Goal: Information Seeking & Learning: Learn about a topic

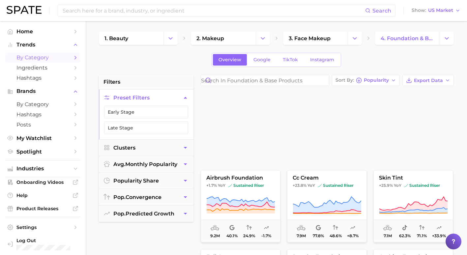
scroll to position [230, 0]
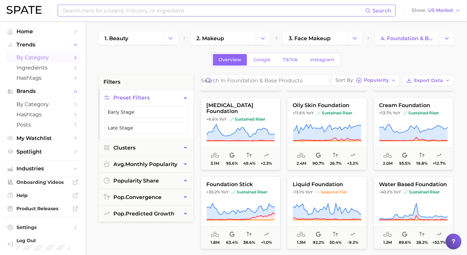
click at [164, 14] on input at bounding box center [213, 10] width 303 height 11
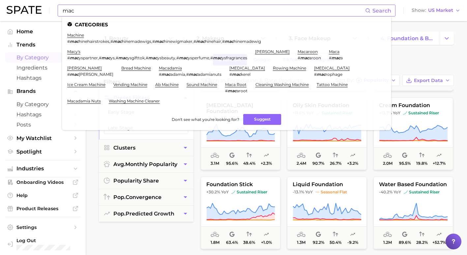
click at [96, 8] on input "mac" at bounding box center [213, 10] width 303 height 11
type input "mac c"
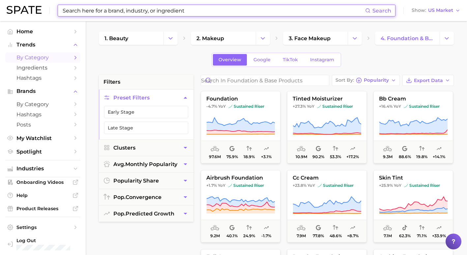
click at [152, 12] on input at bounding box center [213, 10] width 303 height 11
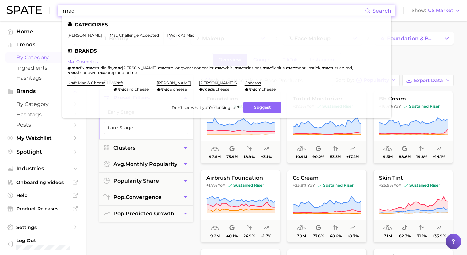
type input "mac"
click at [87, 61] on link "mac cosmetics" at bounding box center [82, 61] width 30 height 5
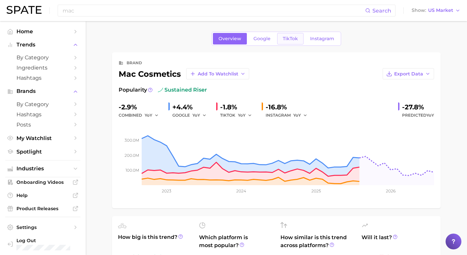
click at [291, 39] on span "TikTok" at bounding box center [290, 39] width 15 height 6
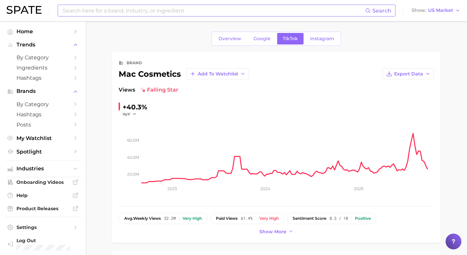
click at [122, 9] on input at bounding box center [213, 10] width 303 height 11
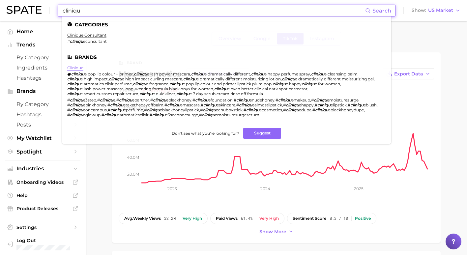
click at [77, 67] on link "clinique" at bounding box center [75, 67] width 16 height 5
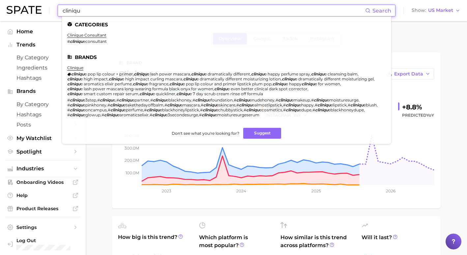
drag, startPoint x: 97, startPoint y: 11, endPoint x: 43, endPoint y: 6, distance: 54.2
click at [43, 6] on div "cliniqu Search Categories clinique consultant # cliniqu econsultant Brands clin…" at bounding box center [233, 10] width 453 height 21
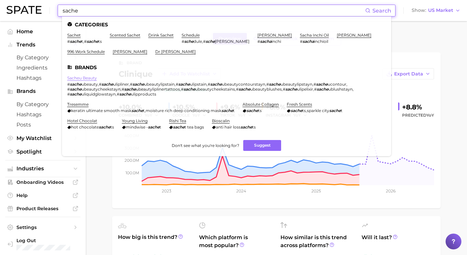
type input "sache"
click at [83, 78] on link "sacheu beauty" at bounding box center [82, 77] width 30 height 5
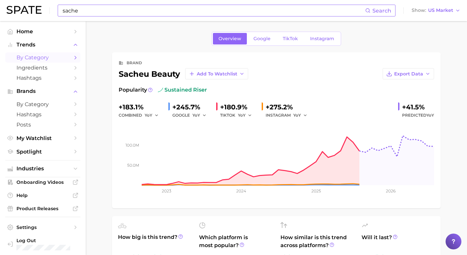
click at [51, 62] on link "by Category" at bounding box center [42, 57] width 75 height 10
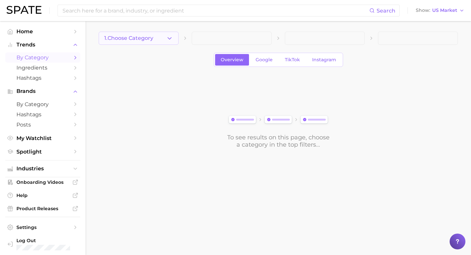
click at [166, 34] on button "1. Choose Category" at bounding box center [139, 38] width 80 height 13
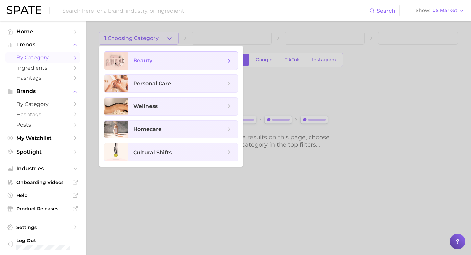
click at [160, 64] on span "beauty" at bounding box center [179, 60] width 92 height 7
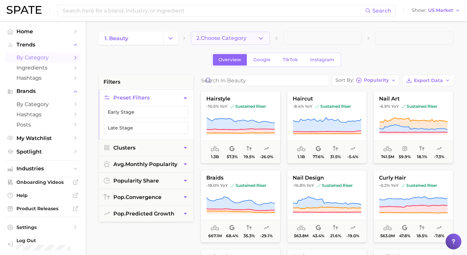
click at [259, 35] on button "2. Choose Category" at bounding box center [230, 38] width 79 height 13
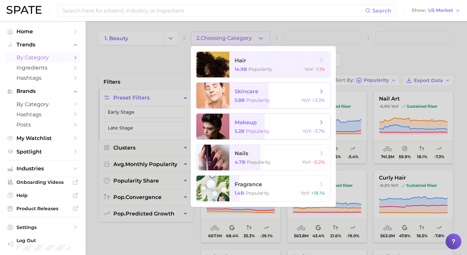
click at [262, 121] on span "makeup" at bounding box center [275, 122] width 83 height 7
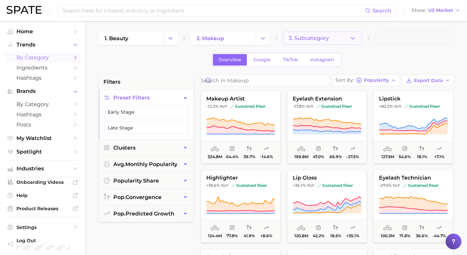
click at [312, 40] on span "3. Subcategory" at bounding box center [308, 38] width 40 height 6
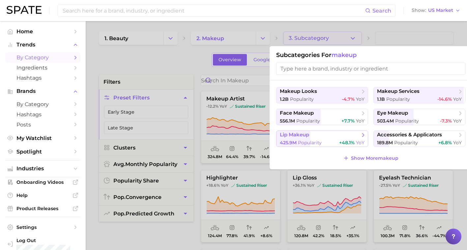
click at [338, 134] on span "lip makeup" at bounding box center [320, 135] width 80 height 7
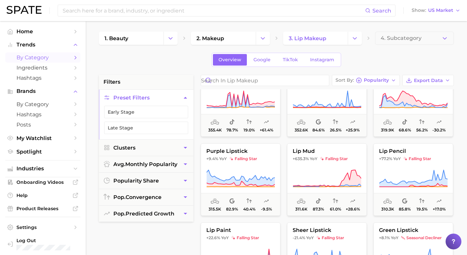
scroll to position [1054, 0]
click at [354, 39] on polyline "Change Category" at bounding box center [355, 38] width 4 height 2
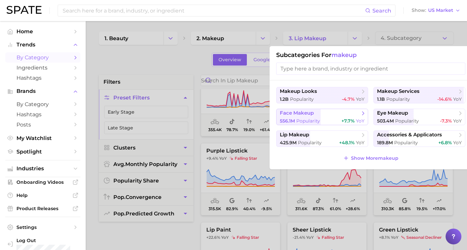
click at [307, 116] on span "face makeup" at bounding box center [297, 113] width 34 height 6
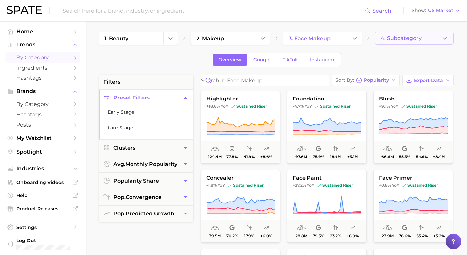
click at [433, 44] on button "4. Subcategory" at bounding box center [414, 38] width 79 height 13
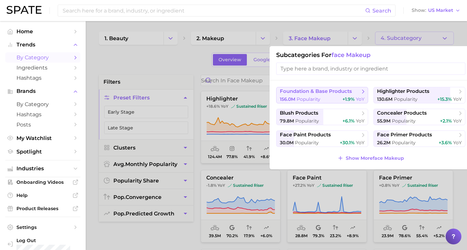
click at [354, 88] on span "foundation & base products" at bounding box center [320, 91] width 80 height 7
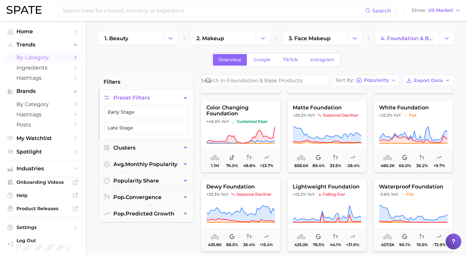
scroll to position [502, 0]
